Goal: Information Seeking & Learning: Learn about a topic

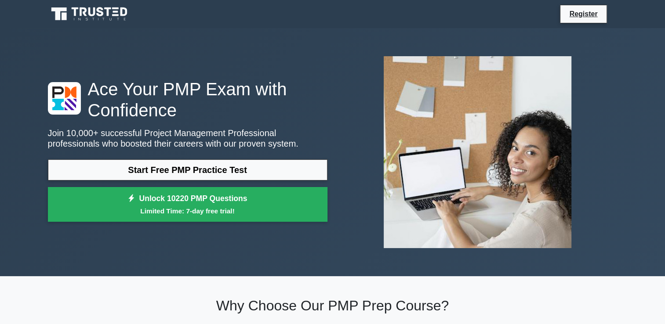
click at [186, 170] on link "Start Free PMP Practice Test" at bounding box center [188, 170] width 280 height 21
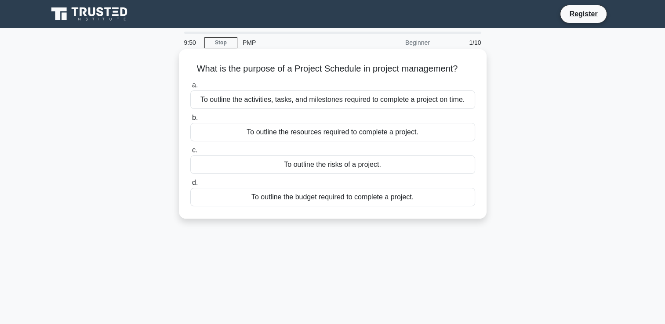
click at [292, 101] on div "To outline the activities, tasks, and milestones required to complete a project…" at bounding box center [332, 100] width 285 height 18
click at [190, 88] on input "a. To outline the activities, tasks, and milestones required to complete a proj…" at bounding box center [190, 86] width 0 height 6
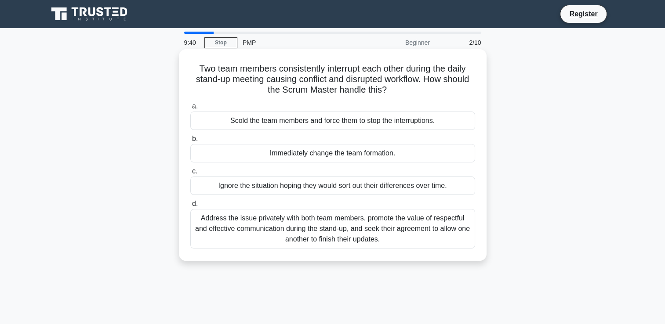
click at [374, 226] on div "Address the issue privately with both team members, promote the value of respec…" at bounding box center [332, 229] width 285 height 40
click at [190, 207] on input "d. Address the issue privately with both team members, promote the value of res…" at bounding box center [190, 204] width 0 height 6
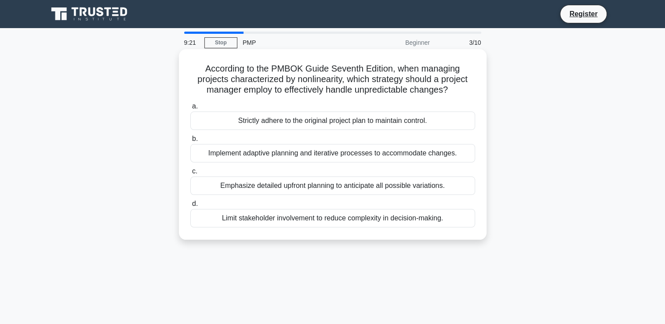
click at [321, 154] on div "Implement adaptive planning and iterative processes to accommodate changes." at bounding box center [332, 153] width 285 height 18
click at [190, 142] on input "b. Implement adaptive planning and iterative processes to accommodate changes." at bounding box center [190, 139] width 0 height 6
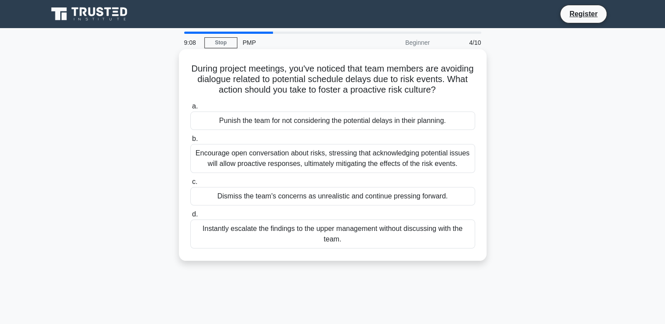
click at [259, 172] on div "Encourage open conversation about risks, stressing that acknowledging potential…" at bounding box center [332, 158] width 285 height 29
click at [190, 142] on input "b. Encourage open conversation about risks, stressing that acknowledging potent…" at bounding box center [190, 139] width 0 height 6
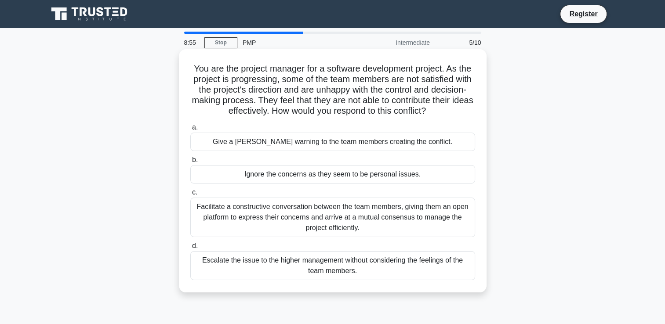
click at [383, 219] on div "Facilitate a constructive conversation between the team members, giving them an…" at bounding box center [332, 218] width 285 height 40
click at [190, 196] on input "c. Facilitate a constructive conversation between the team members, giving them…" at bounding box center [190, 193] width 0 height 6
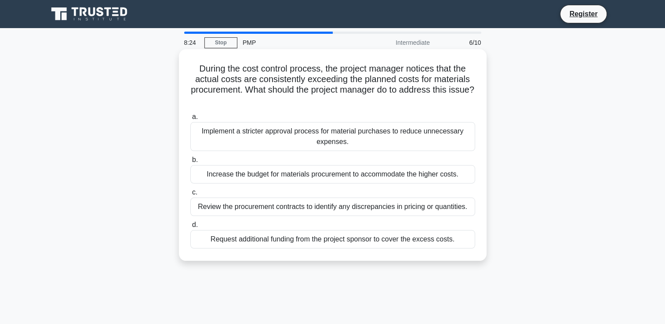
click at [375, 208] on div "Review the procurement contracts to identify any discrepancies in pricing or qu…" at bounding box center [332, 207] width 285 height 18
click at [190, 196] on input "c. Review the procurement contracts to identify any discrepancies in pricing or…" at bounding box center [190, 193] width 0 height 6
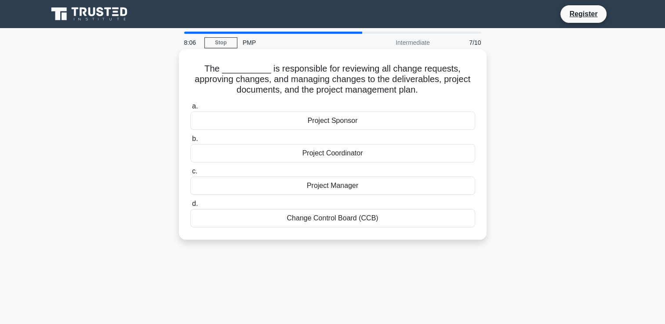
click at [382, 187] on div "Project Manager" at bounding box center [332, 186] width 285 height 18
click at [190, 175] on input "c. Project Manager" at bounding box center [190, 172] width 0 height 6
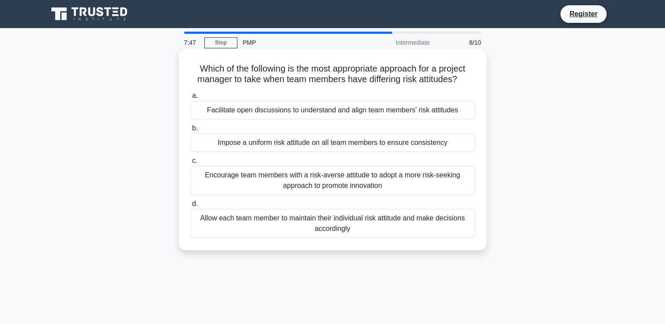
click at [351, 113] on div "Facilitate open discussions to understand and align team members' risk attitudes" at bounding box center [332, 110] width 285 height 18
click at [190, 99] on input "a. Facilitate open discussions to understand and align team members' risk attit…" at bounding box center [190, 96] width 0 height 6
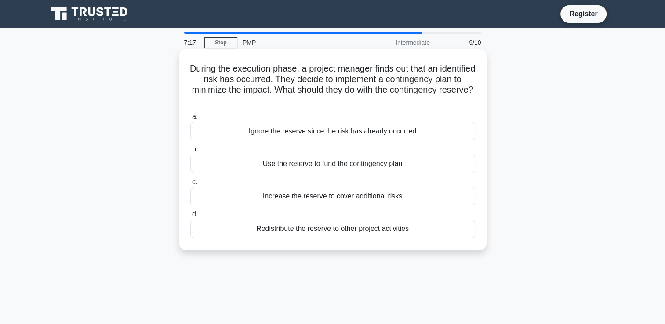
click at [417, 229] on div "Redistribute the reserve to other project activities" at bounding box center [332, 229] width 285 height 18
click at [190, 218] on input "d. Redistribute the reserve to other project activities" at bounding box center [190, 215] width 0 height 6
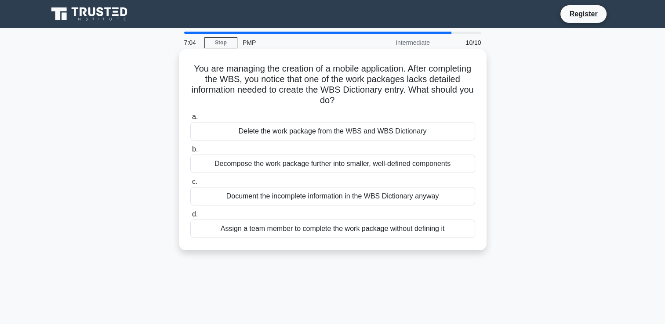
click at [387, 168] on div "Decompose the work package further into smaller, well-defined components" at bounding box center [332, 164] width 285 height 18
click at [190, 153] on input "b. Decompose the work package further into smaller, well-defined components" at bounding box center [190, 150] width 0 height 6
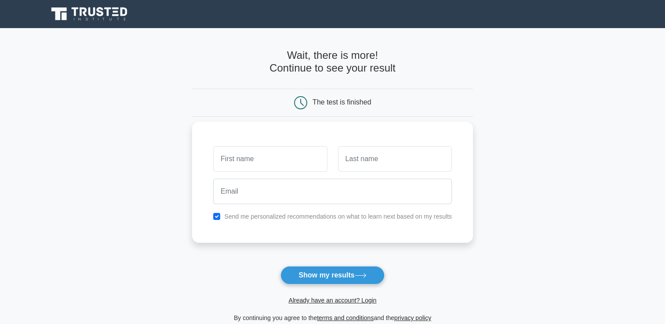
click at [244, 163] on input "text" at bounding box center [270, 158] width 114 height 25
type input "a"
type input "R"
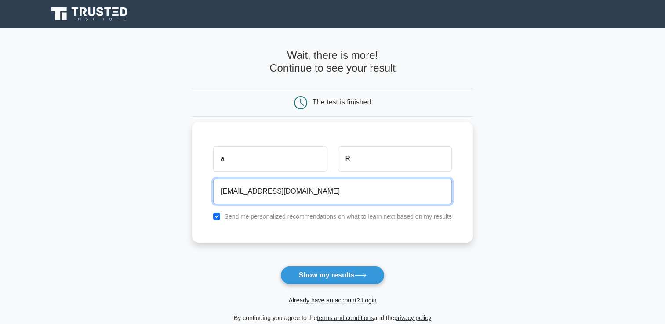
click at [258, 192] on input "[EMAIL_ADDRESS][DOMAIN_NAME]" at bounding box center [332, 191] width 239 height 25
type input "[EMAIL_ADDRESS][DOMAIN_NAME]"
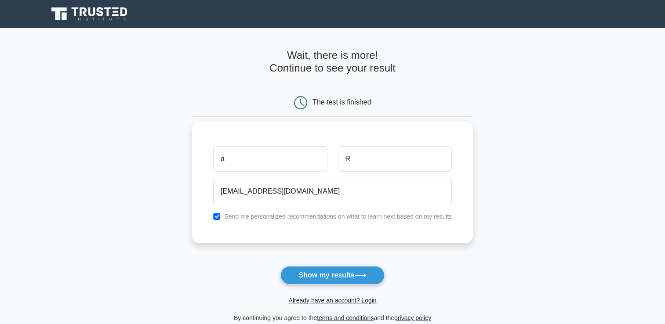
click at [210, 218] on div "Send me personalized recommendations on what to learn next based on my results" at bounding box center [332, 216] width 249 height 11
drag, startPoint x: 217, startPoint y: 217, endPoint x: 236, endPoint y: 229, distance: 23.5
click at [217, 217] on input "checkbox" at bounding box center [216, 216] width 7 height 7
checkbox input "false"
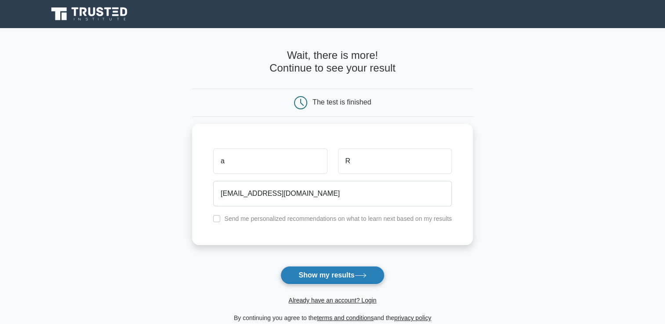
click at [330, 277] on button "Show my results" at bounding box center [332, 275] width 104 height 18
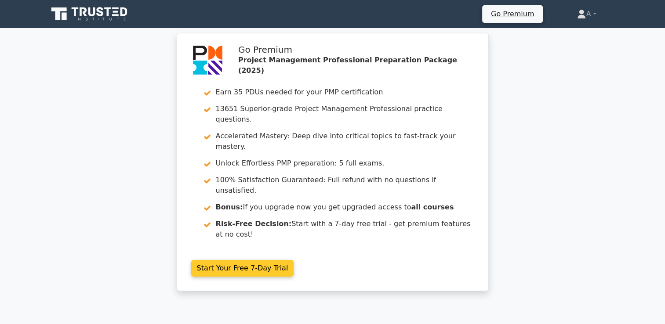
click at [261, 260] on link "Start Your Free 7-Day Trial" at bounding box center [242, 268] width 103 height 17
